Goal: Task Accomplishment & Management: Use online tool/utility

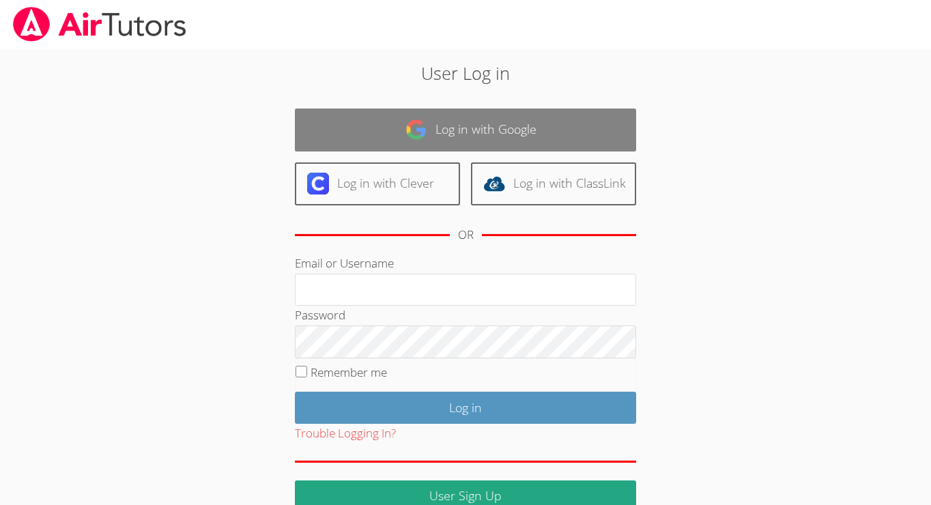
click at [374, 143] on link "Log in with Google" at bounding box center [465, 130] width 341 height 43
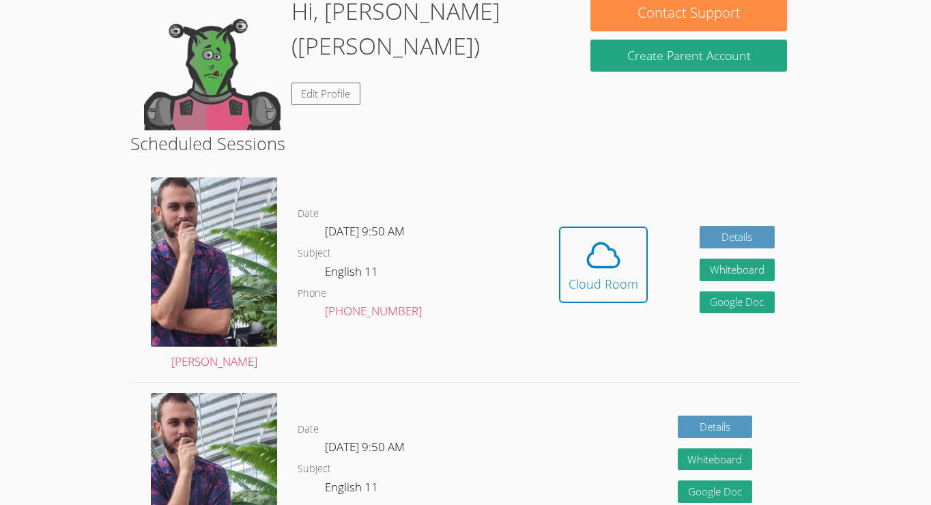
scroll to position [247, 0]
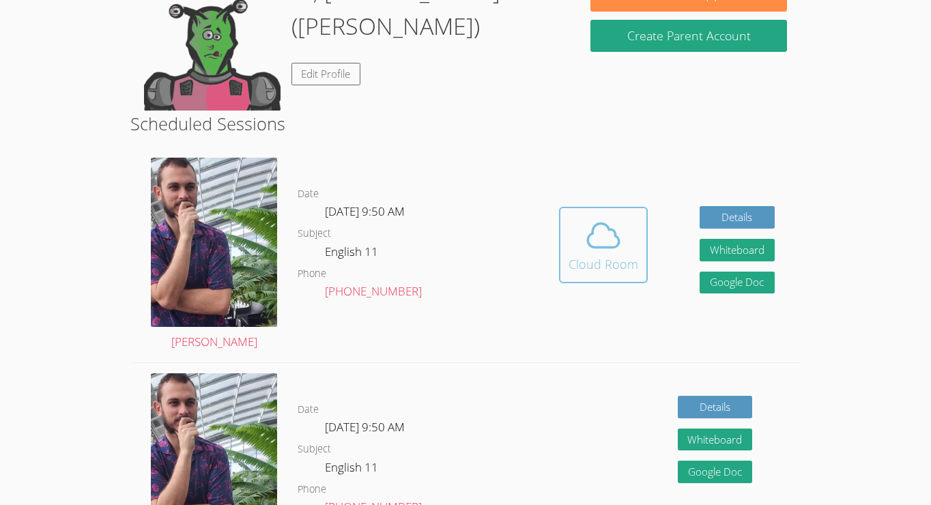
click at [598, 238] on icon at bounding box center [604, 235] width 38 height 38
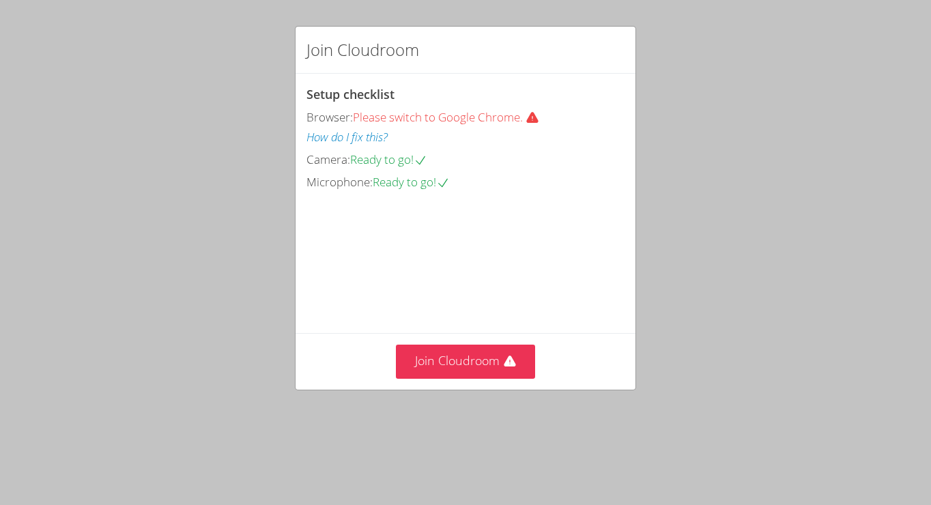
click at [376, 117] on span "Please switch to Google Chrome." at bounding box center [451, 117] width 197 height 16
click at [374, 134] on button "How do I fix this?" at bounding box center [347, 138] width 81 height 20
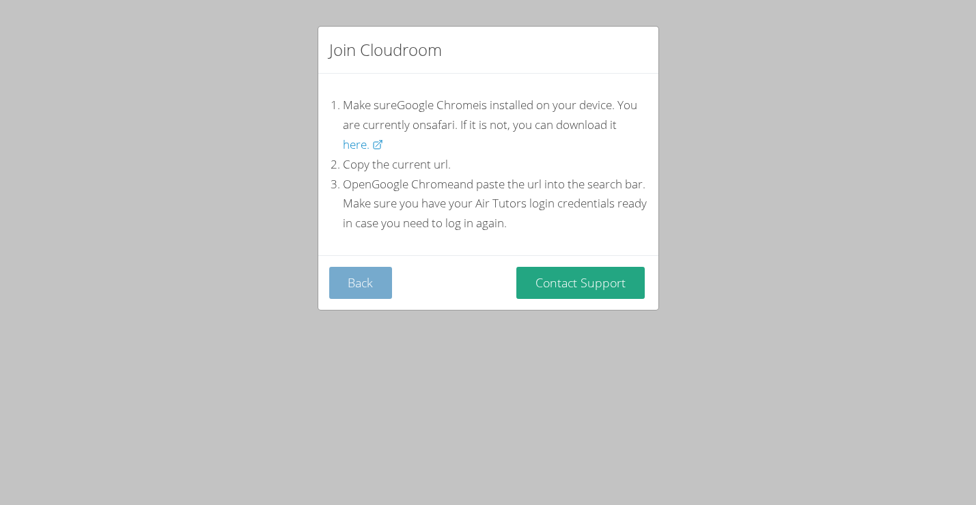
click at [378, 277] on button "Back" at bounding box center [361, 283] width 64 height 32
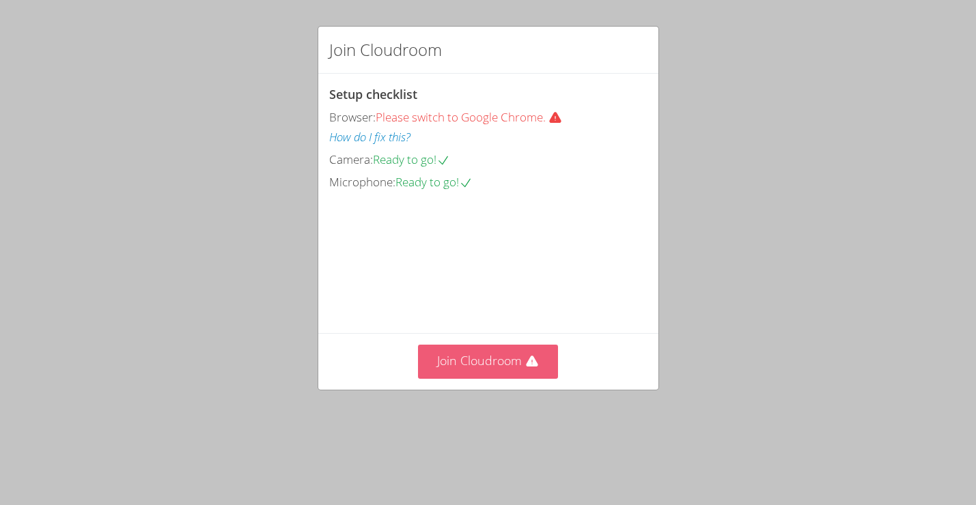
click at [488, 378] on button "Join Cloudroom" at bounding box center [488, 361] width 140 height 33
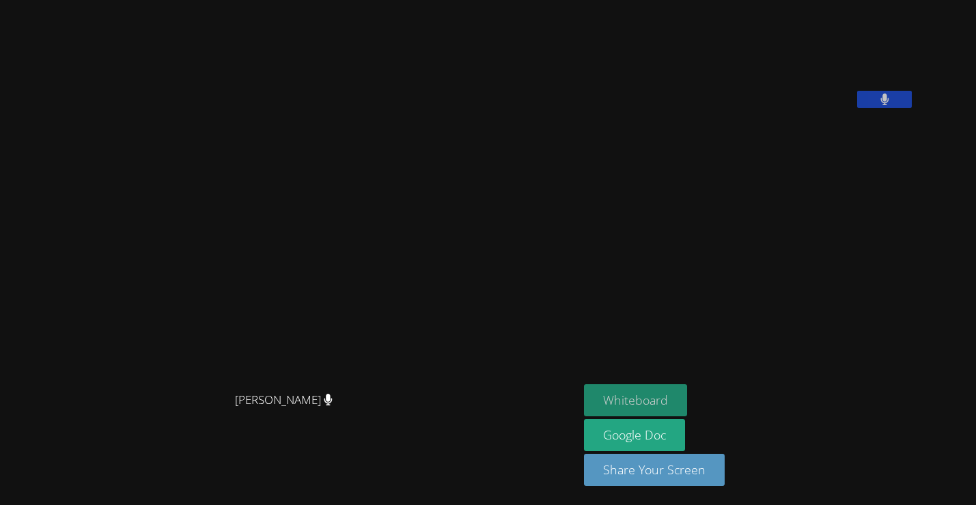
click at [584, 401] on button "Whiteboard" at bounding box center [635, 400] width 103 height 32
